Goal: Find specific page/section: Find specific page/section

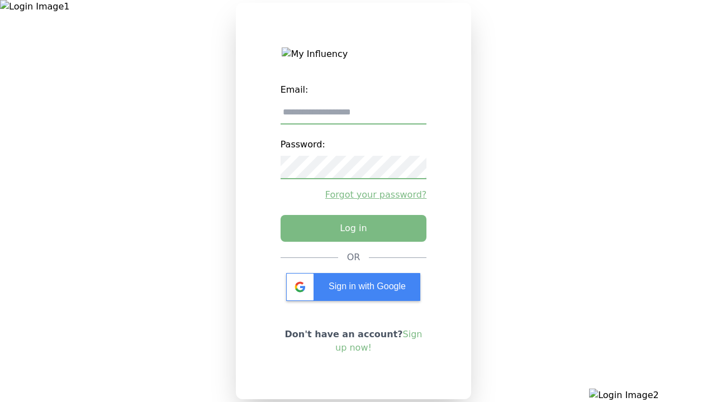
click at [353, 117] on input "email" at bounding box center [354, 112] width 146 height 23
type input "**********"
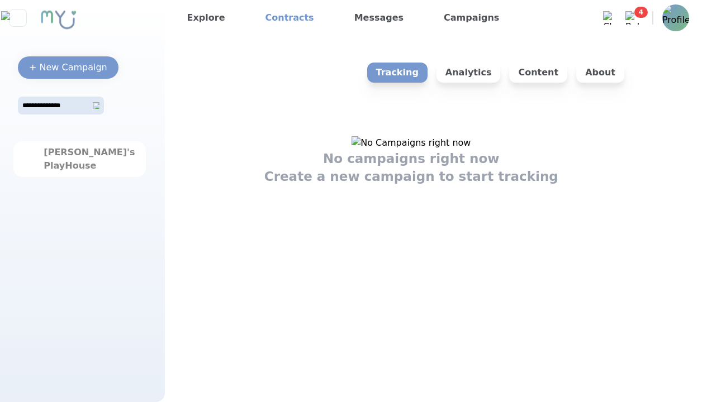
click at [281, 18] on link "Contracts" at bounding box center [290, 18] width 58 height 18
